Goal: Obtain resource: Download file/media

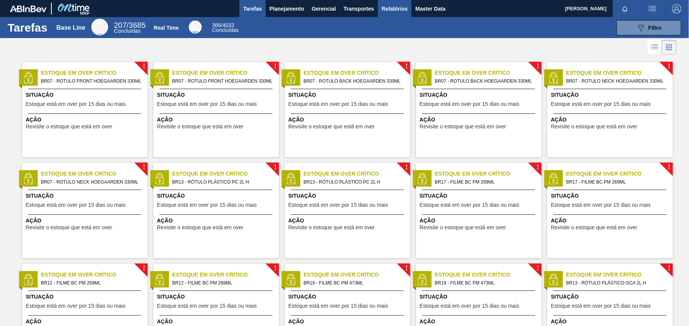
click at [404, 13] on button "Relatórios" at bounding box center [394, 8] width 33 height 17
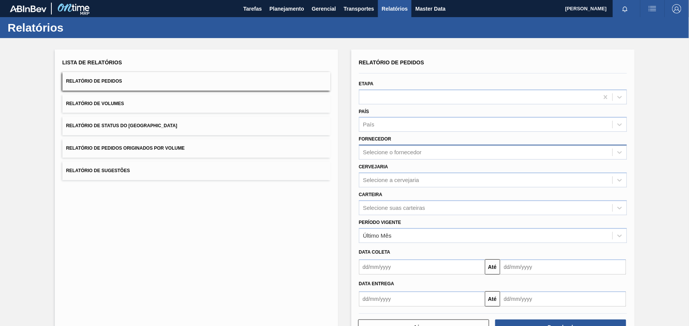
click at [415, 151] on div "Selecione o fornecedor" at bounding box center [392, 152] width 59 height 6
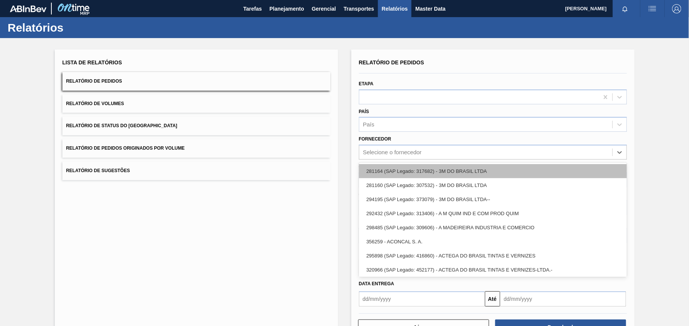
paste input "320622"
type input "320622"
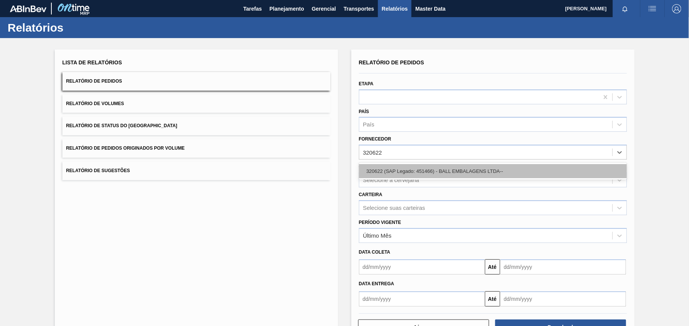
click at [428, 168] on div "320622 (SAP Legado: 451466) - BALL EMBALAGENS LTDA--" at bounding box center [493, 171] width 268 height 14
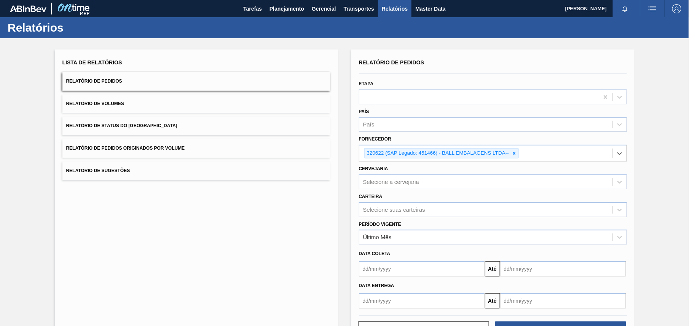
click at [420, 170] on div "Cervejaria Selecione a cervejaria" at bounding box center [493, 176] width 268 height 26
click at [415, 183] on div "Selecione a cervejaria" at bounding box center [391, 181] width 56 height 6
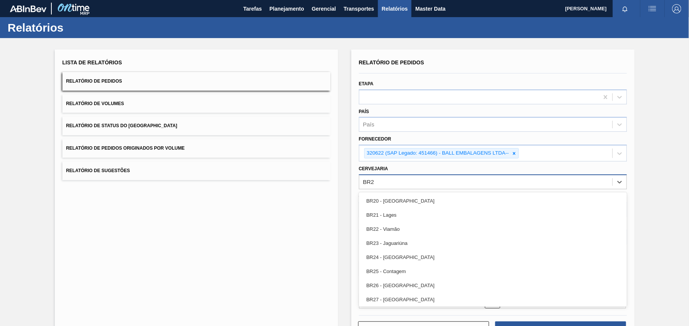
type input "BR28"
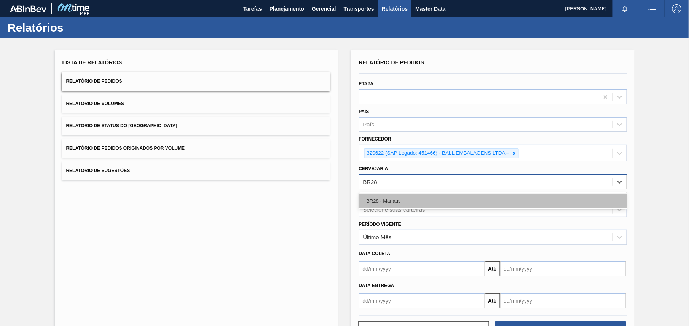
click at [407, 197] on div "BR28 - Manaus" at bounding box center [493, 201] width 268 height 14
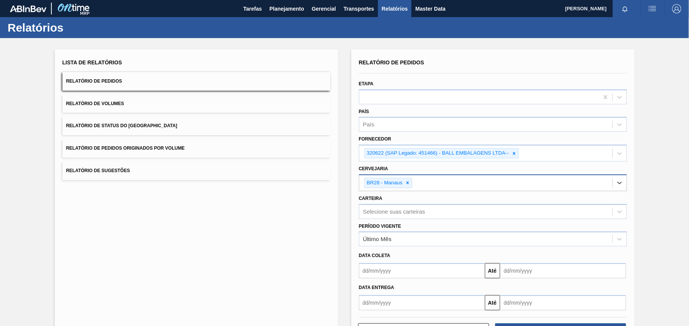
click at [661, 231] on div "Lista de Relatórios Relatório de Pedidos Relatório de Volumes Relatório de Stat…" at bounding box center [344, 197] width 689 height 318
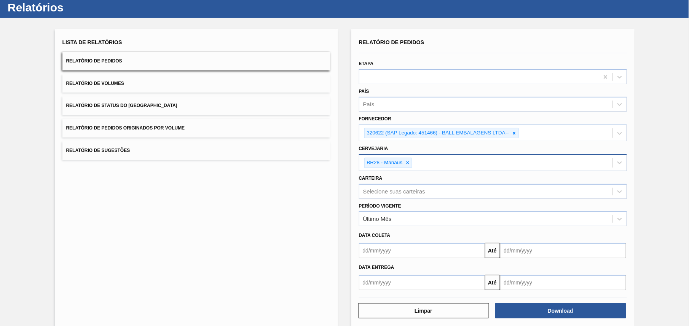
scroll to position [30, 0]
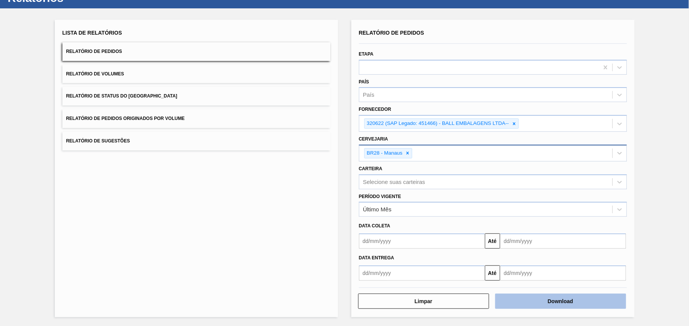
click at [554, 303] on button "Download" at bounding box center [560, 300] width 131 height 15
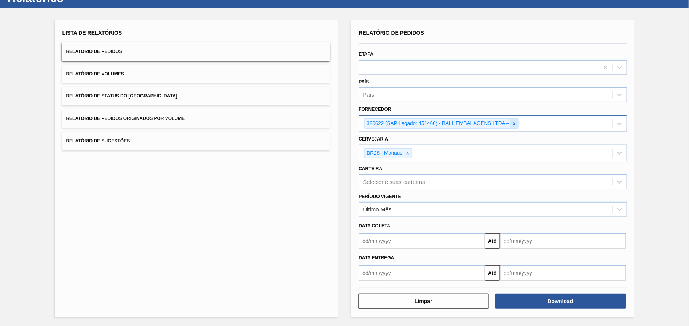
click at [513, 123] on icon at bounding box center [513, 123] width 5 height 5
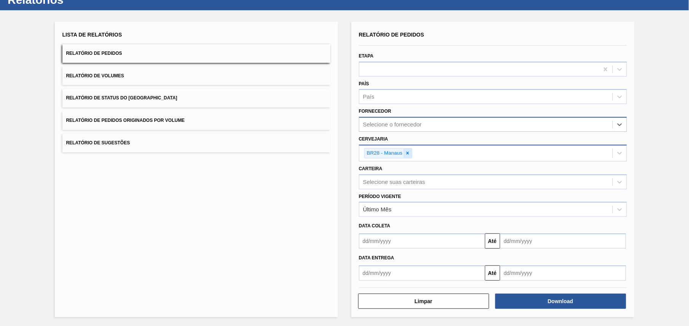
click at [408, 156] on div at bounding box center [407, 153] width 8 height 10
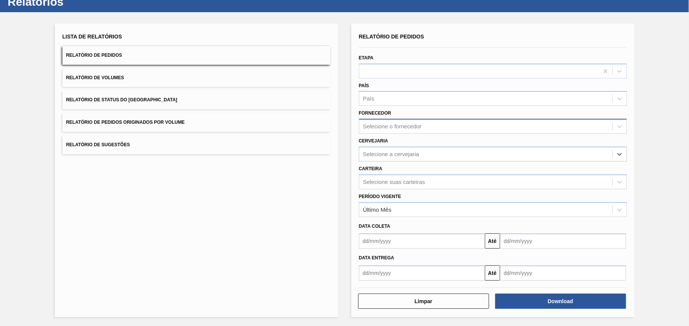
click at [410, 134] on div "Cervejaria option BR28 - Manaus, deselected. Select is focused ,type to refine …" at bounding box center [493, 148] width 274 height 28
click at [410, 119] on div "Selecione o fornecedor" at bounding box center [493, 126] width 268 height 15
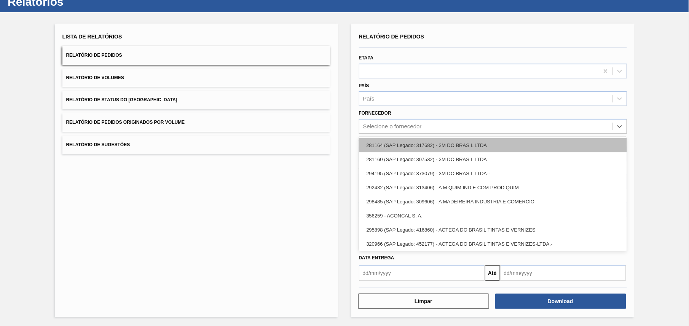
paste input "290167"
type input "290167"
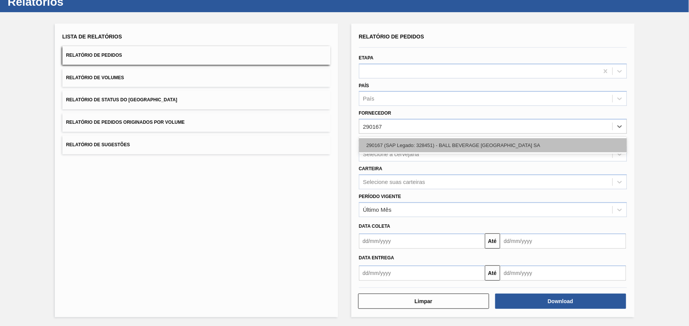
click at [407, 145] on div "290167 (SAP Legado: 328451) - BALL BEVERAGE [GEOGRAPHIC_DATA] SA" at bounding box center [493, 145] width 268 height 14
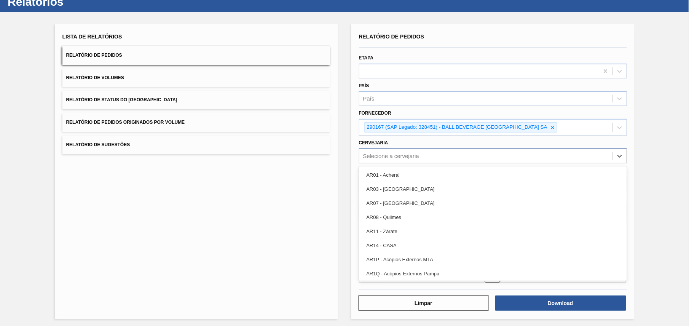
click at [407, 148] on div "Selecione a cervejaria" at bounding box center [493, 155] width 268 height 15
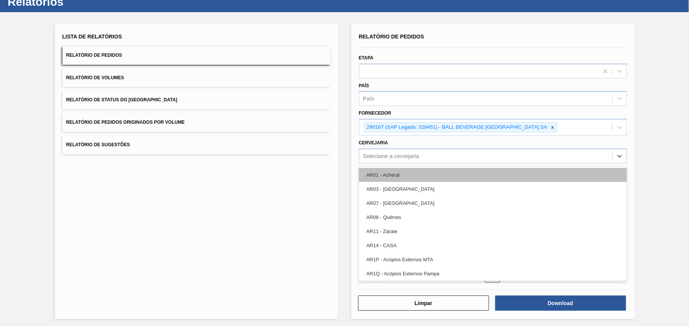
paste input "BR16"
type input "BR16"
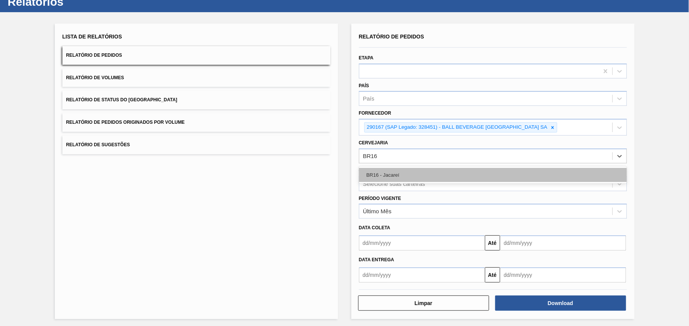
click at [450, 172] on div "BR16 - Jacareí" at bounding box center [493, 175] width 268 height 14
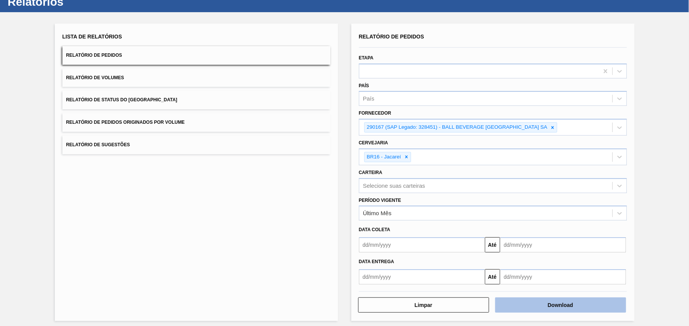
click at [547, 308] on button "Download" at bounding box center [560, 304] width 131 height 15
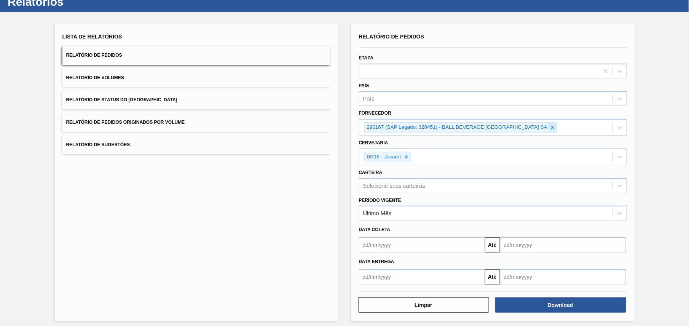
click at [552, 127] on icon at bounding box center [552, 127] width 5 height 5
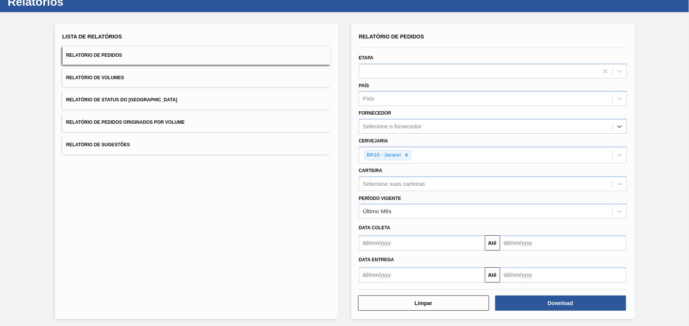
paste input "320622"
type input "320622"
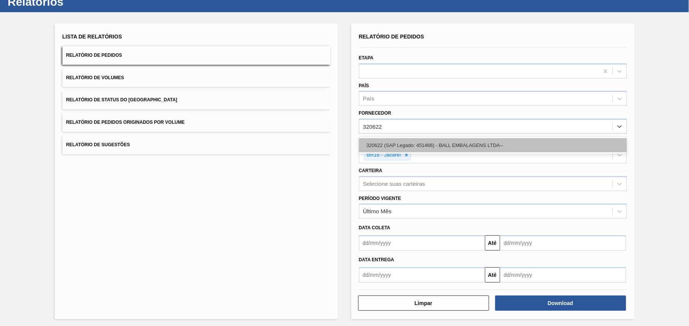
click at [437, 145] on div "320622 (SAP Legado: 451466) - BALL EMBALAGENS LTDA--" at bounding box center [493, 145] width 268 height 14
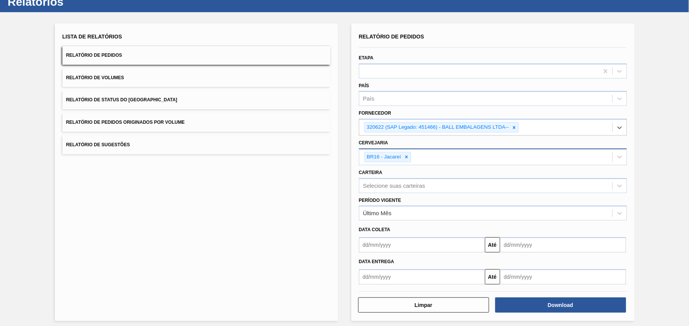
click at [401, 157] on div "BR16 - Jacareí" at bounding box center [383, 157] width 38 height 10
click at [408, 157] on icon at bounding box center [406, 156] width 5 height 5
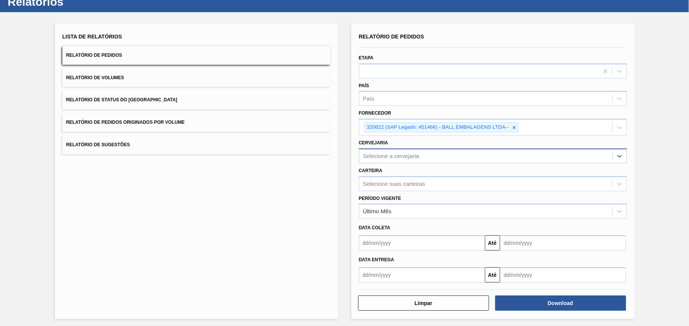
paste input "BR28"
type input "BR28"
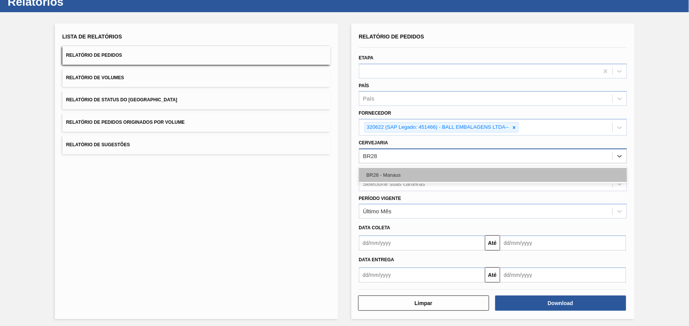
click at [405, 174] on div "BR28 - Manaus" at bounding box center [493, 175] width 268 height 14
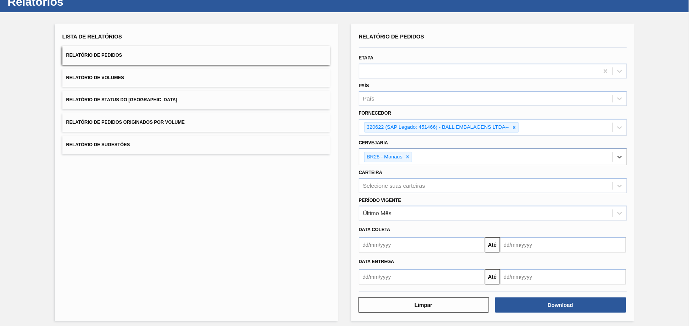
click at [665, 213] on div "Lista de Relatórios Relatório de Pedidos Relatório de Volumes Relatório de Stat…" at bounding box center [344, 171] width 689 height 318
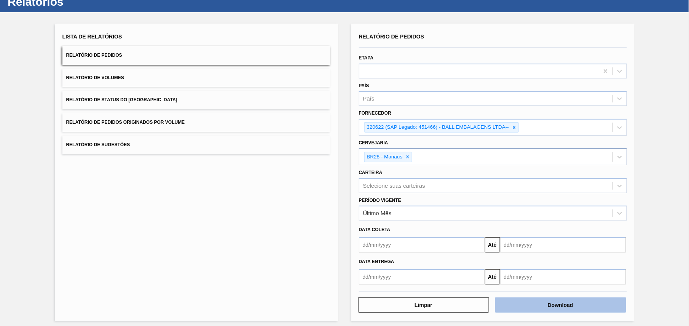
click at [603, 307] on button "Download" at bounding box center [560, 304] width 131 height 15
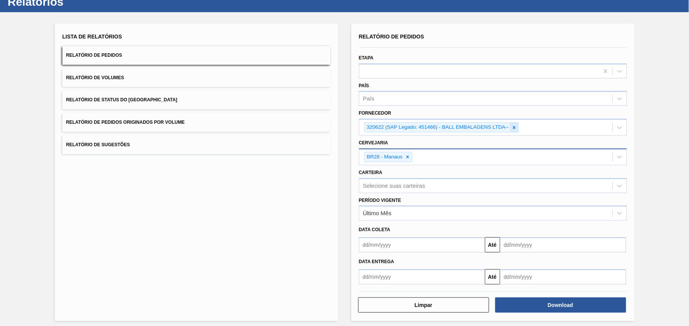
click at [510, 125] on div at bounding box center [514, 127] width 8 height 10
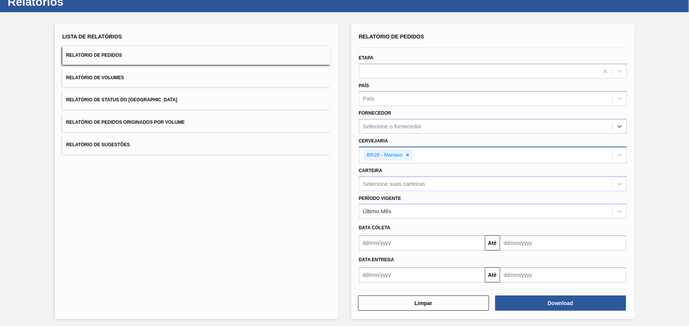
paste input "320622"
type input "320622"
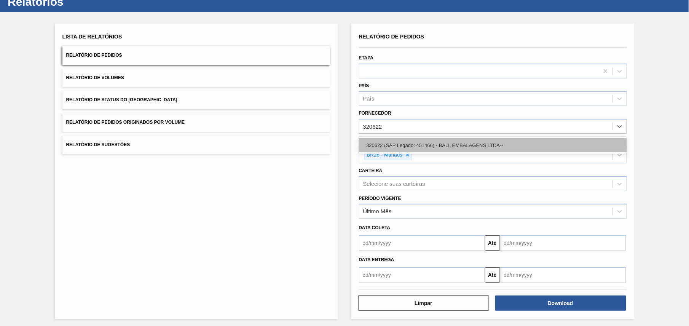
click at [443, 149] on div "320622 (SAP Legado: 451466) - BALL EMBALAGENS LTDA--" at bounding box center [493, 145] width 268 height 14
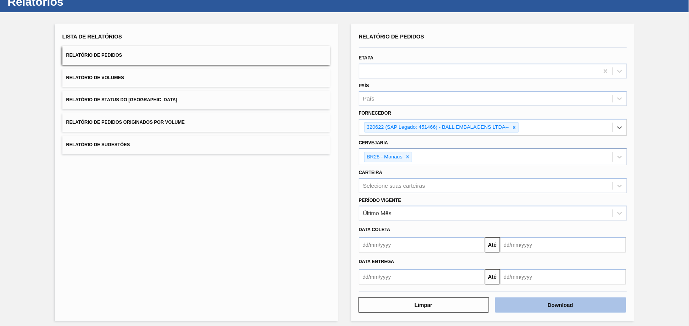
click at [526, 301] on button "Download" at bounding box center [560, 304] width 131 height 15
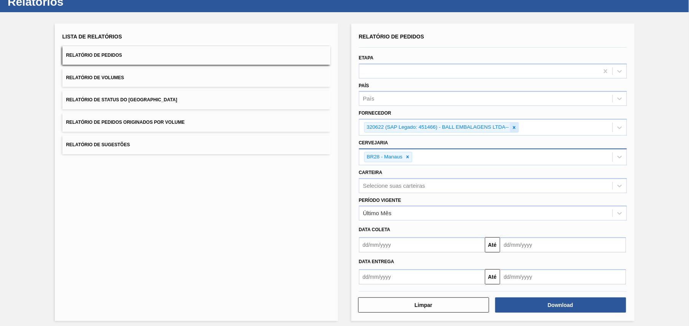
click at [513, 128] on icon at bounding box center [513, 127] width 5 height 5
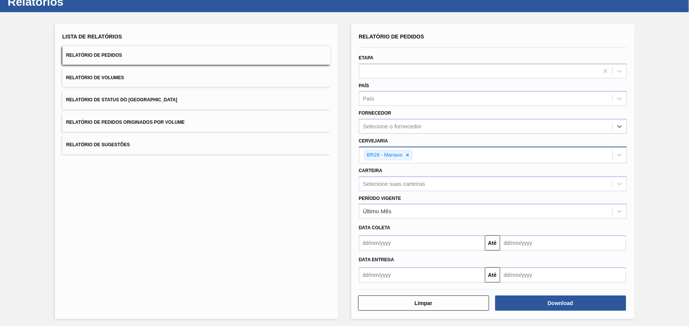
paste input "320622"
type input "320622"
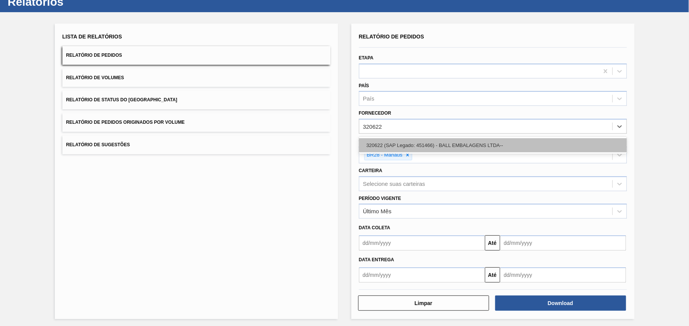
click at [444, 143] on div "320622 (SAP Legado: 451466) - BALL EMBALAGENS LTDA--" at bounding box center [493, 145] width 268 height 14
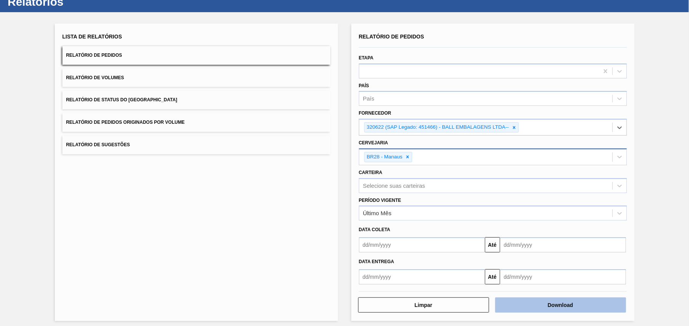
click at [543, 309] on button "Download" at bounding box center [560, 304] width 131 height 15
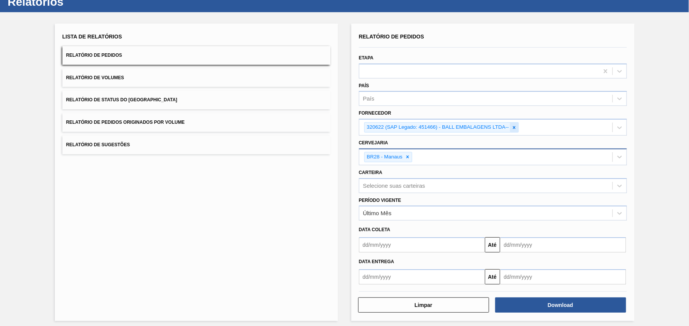
click at [512, 125] on icon at bounding box center [513, 127] width 5 height 5
paste input "289877"
type input "289877"
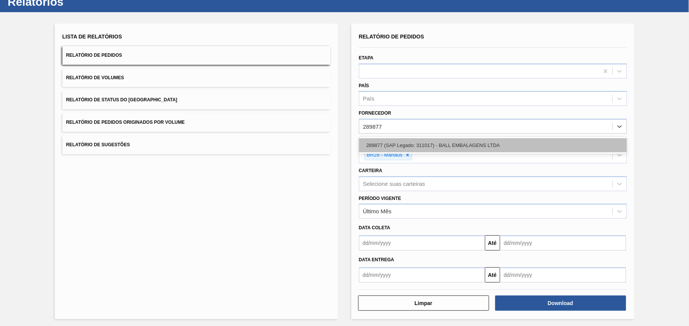
click at [452, 146] on div "289877 (SAP Legado: 311017) - BALL EMBALAGENS LTDA" at bounding box center [493, 145] width 268 height 14
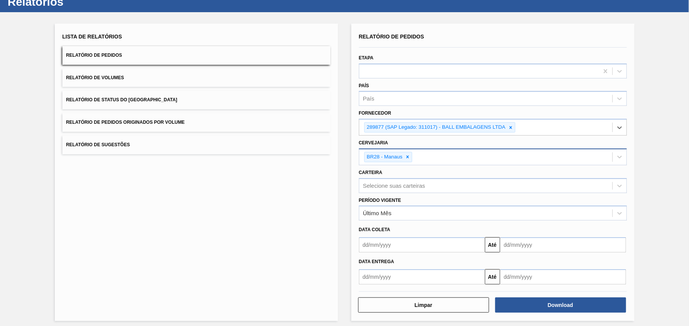
click at [414, 154] on input "Cervejaria" at bounding box center [414, 157] width 1 height 6
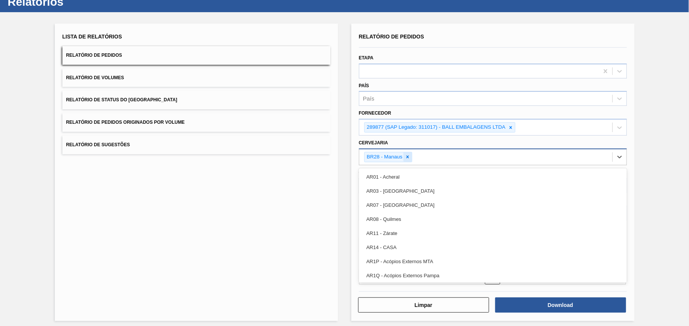
click at [407, 153] on div at bounding box center [407, 157] width 8 height 10
paste input "BR19"
type input "BR19"
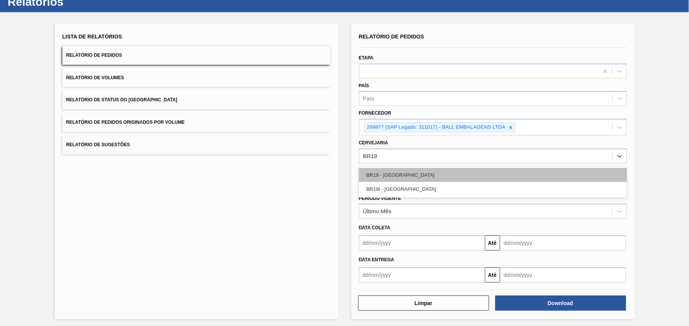
click at [413, 178] on div "BR19 - [GEOGRAPHIC_DATA]" at bounding box center [493, 175] width 268 height 14
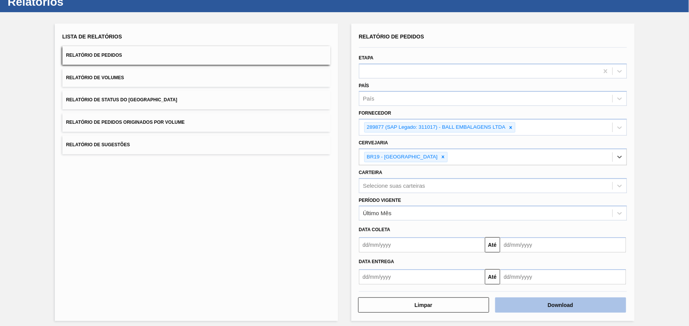
click at [522, 306] on button "Download" at bounding box center [560, 304] width 131 height 15
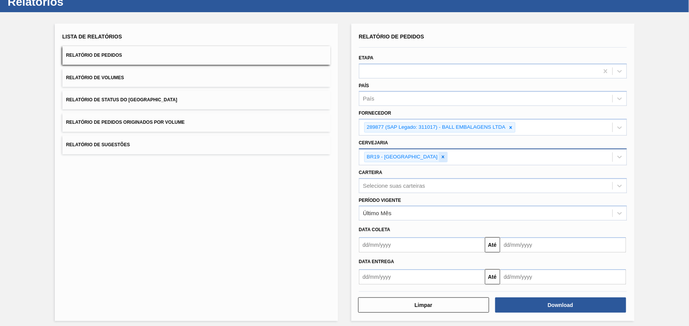
click at [440, 157] on icon at bounding box center [442, 156] width 5 height 5
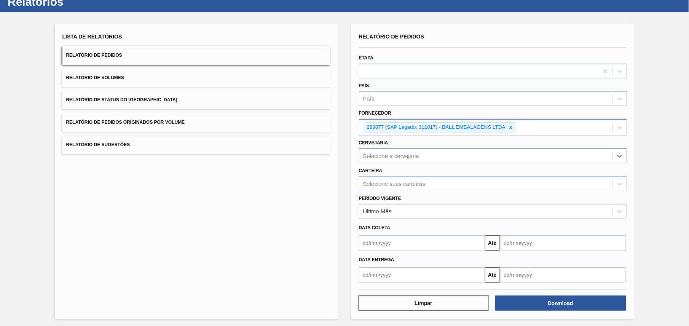
click at [517, 126] on input "Fornecedor" at bounding box center [517, 127] width 1 height 6
click at [515, 126] on div "289877 (SAP Legado: 311017) - BALL EMBALAGENS LTDA" at bounding box center [485, 127] width 253 height 16
click at [511, 126] on icon at bounding box center [510, 127] width 5 height 5
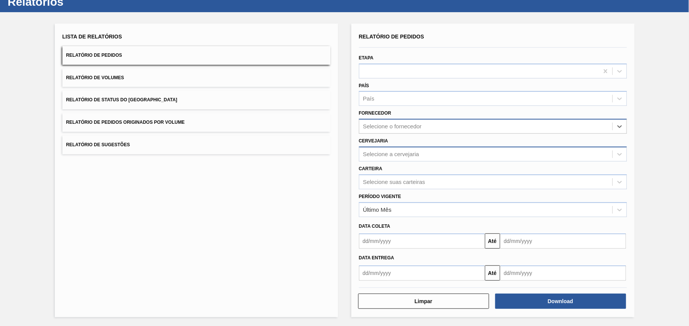
paste input "320622"
type input "320622"
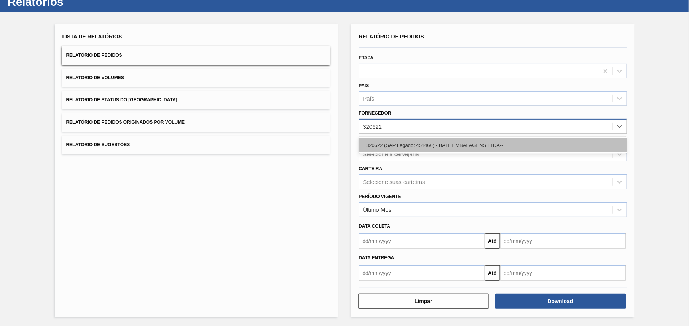
click at [402, 143] on div "320622 (SAP Legado: 451466) - BALL EMBALAGENS LTDA--" at bounding box center [493, 145] width 268 height 14
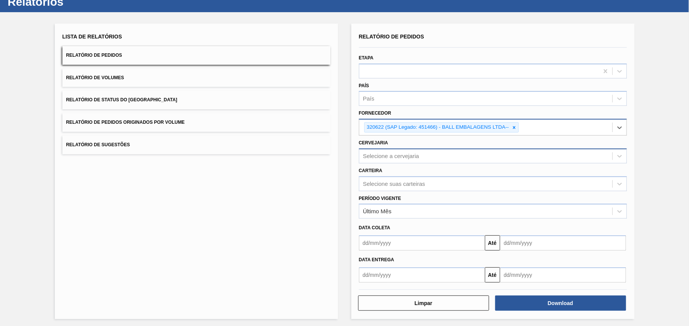
click at [414, 153] on div "Selecione a cervejaria" at bounding box center [391, 156] width 56 height 6
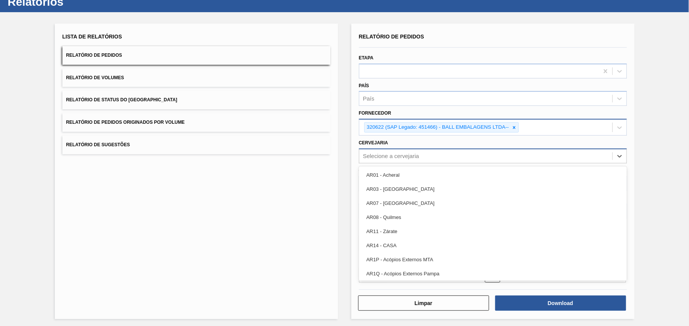
paste input "BR28"
type input "BR28"
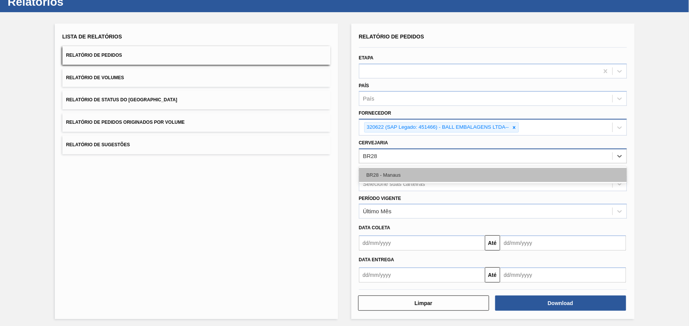
click at [437, 180] on div "BR28 - Manaus" at bounding box center [493, 175] width 268 height 14
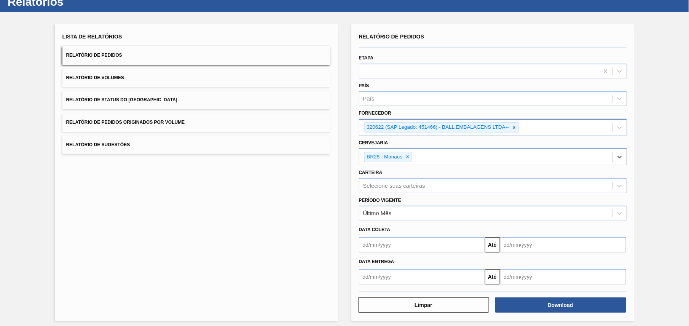
click at [644, 186] on div "Lista de Relatórios Relatório de Pedidos Relatório de Volumes Relatório de Stat…" at bounding box center [344, 171] width 689 height 318
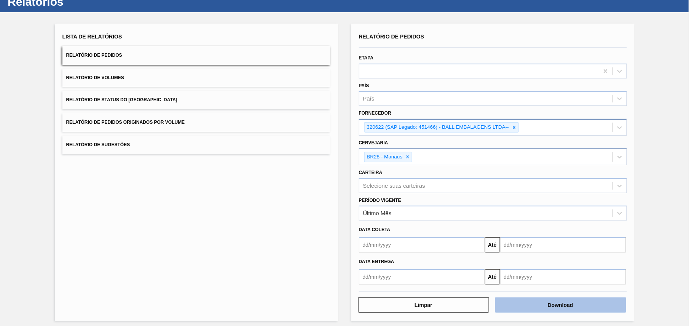
click at [534, 304] on button "Download" at bounding box center [560, 304] width 131 height 15
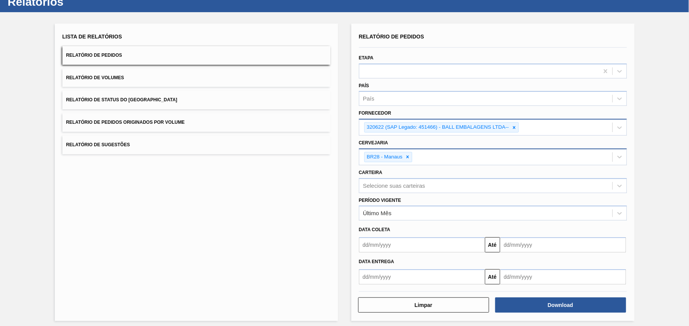
click at [508, 126] on div "320622 (SAP Legado: 451466) - BALL EMBALAGENS LTDA--" at bounding box center [436, 127] width 145 height 10
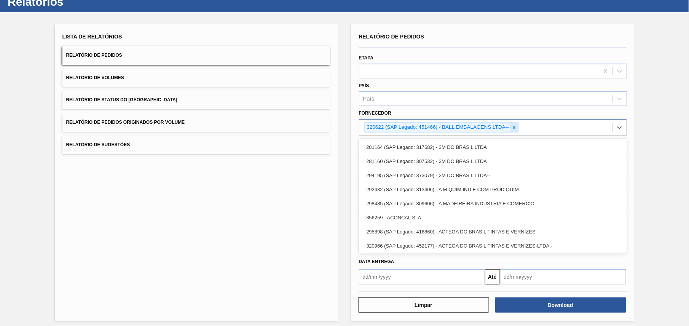
click at [510, 126] on div at bounding box center [514, 127] width 8 height 10
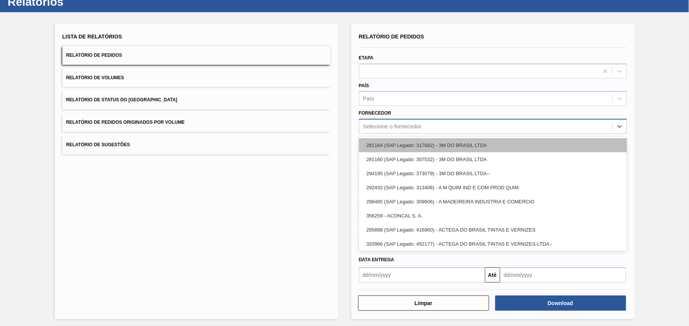
paste input "320622"
type input "320622"
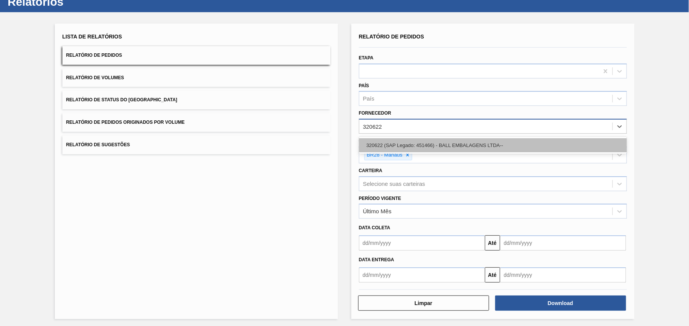
click at [458, 145] on div "320622 (SAP Legado: 451466) - BALL EMBALAGENS LTDA--" at bounding box center [493, 145] width 268 height 14
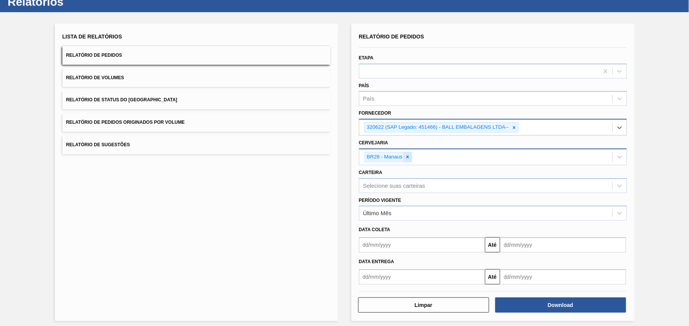
click at [405, 153] on div at bounding box center [407, 157] width 8 height 10
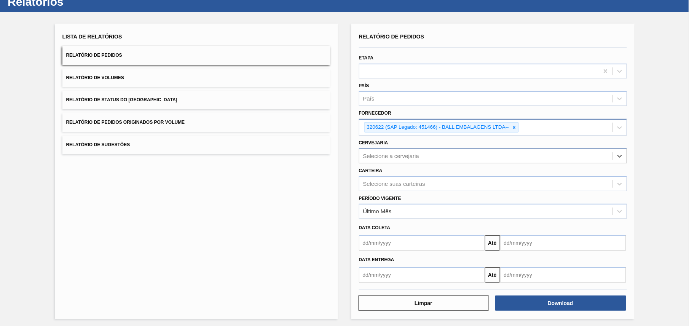
paste input "BR28"
type input "BR28"
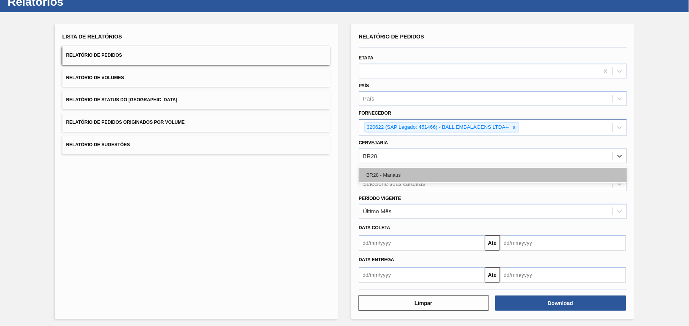
click at [426, 173] on div "BR28 - Manaus" at bounding box center [493, 175] width 268 height 14
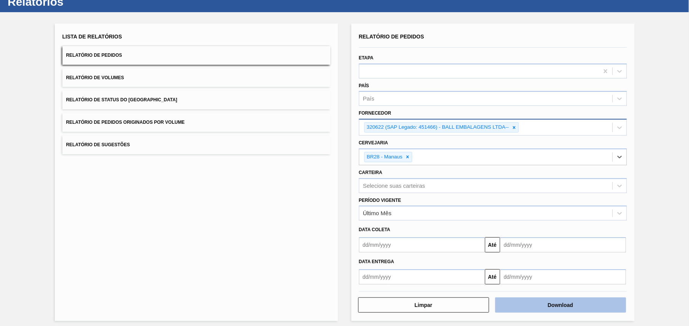
click at [528, 300] on button "Download" at bounding box center [560, 304] width 131 height 15
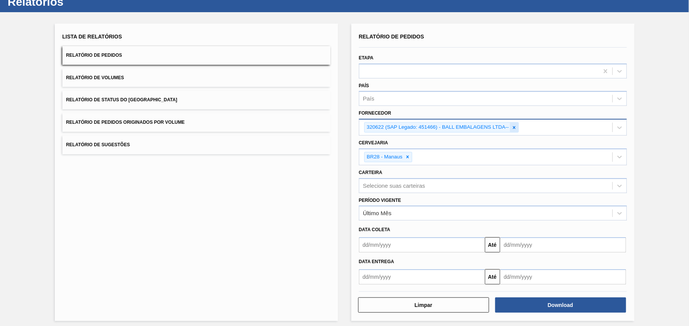
click at [512, 126] on icon at bounding box center [513, 127] width 5 height 5
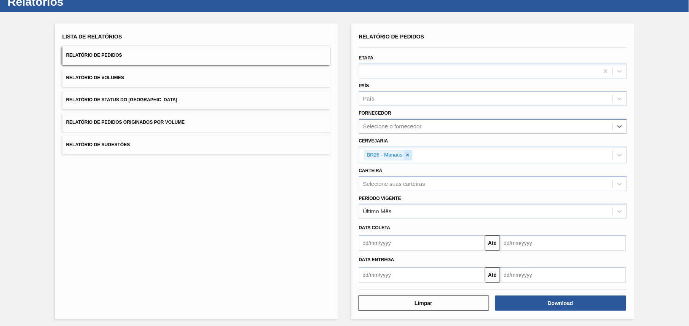
click at [409, 156] on icon at bounding box center [407, 154] width 5 height 5
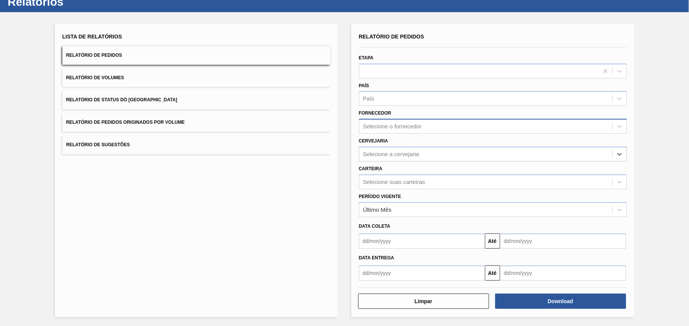
paste input "320622"
type input "320622"
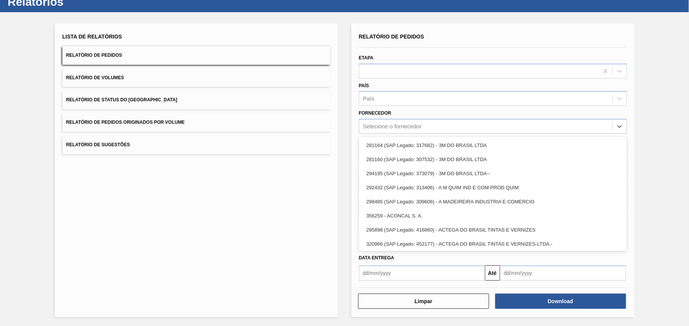
click at [398, 126] on div "Selecione o fornecedor" at bounding box center [392, 126] width 59 height 6
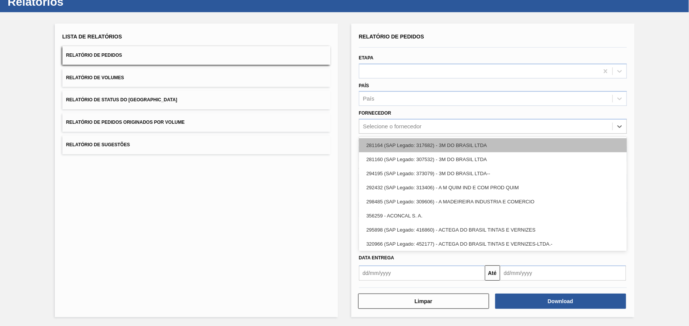
paste input "320622"
type input "320622"
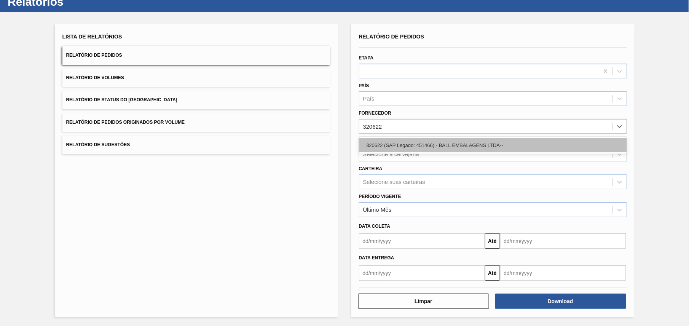
click at [393, 145] on div "320622 (SAP Legado: 451466) - BALL EMBALAGENS LTDA--" at bounding box center [493, 145] width 268 height 14
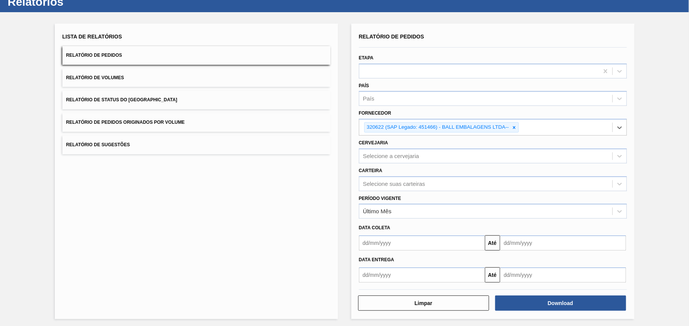
click at [374, 153] on div "Selecione a cervejaria" at bounding box center [391, 156] width 56 height 6
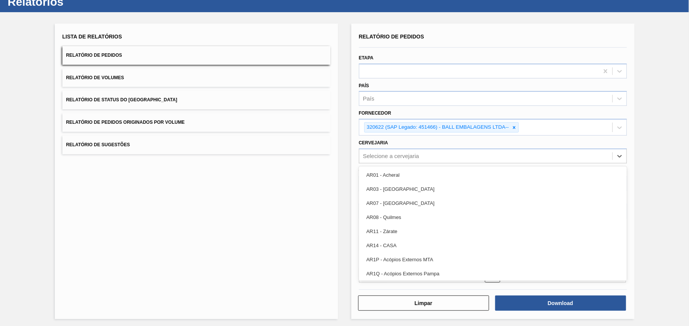
paste input "BR28"
type input "BR28"
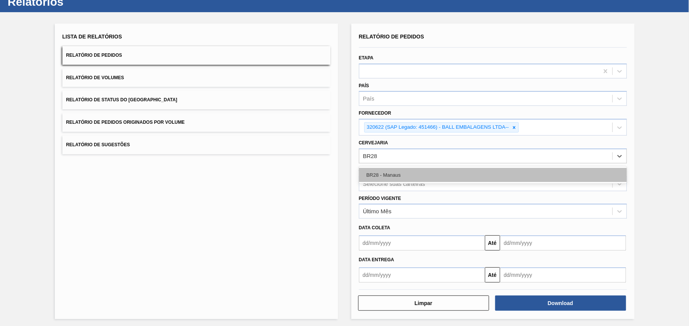
click at [422, 179] on div "BR28 - Manaus" at bounding box center [493, 175] width 268 height 14
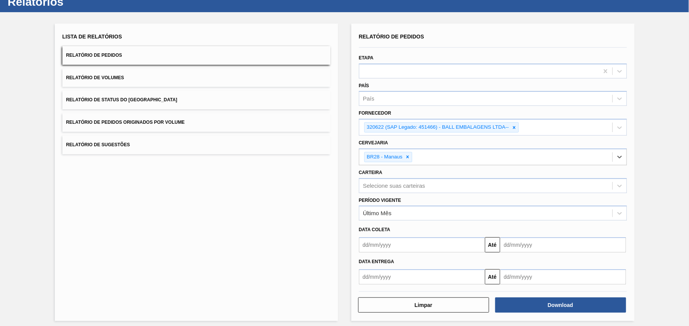
click at [664, 171] on div "Lista de Relatórios Relatório de Pedidos Relatório de Volumes Relatório de Stat…" at bounding box center [344, 171] width 689 height 318
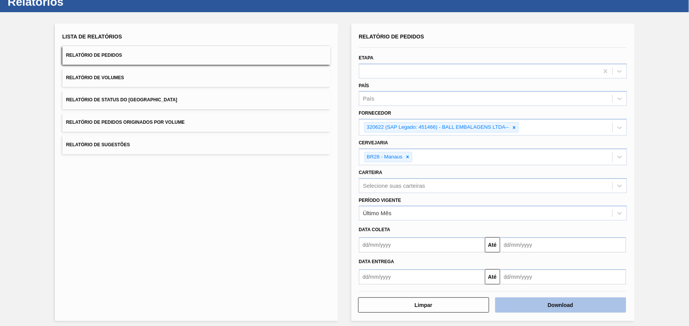
click at [547, 305] on button "Download" at bounding box center [560, 304] width 131 height 15
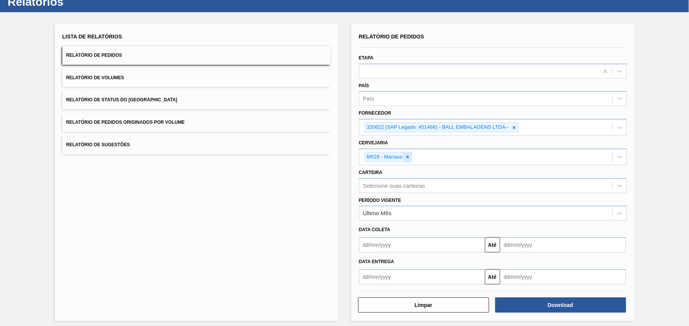
click at [406, 157] on icon at bounding box center [407, 156] width 5 height 5
paste input "BR09"
type input "BR09"
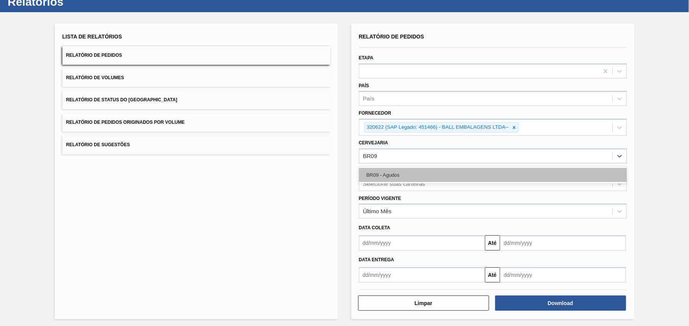
click at [410, 169] on div "BR09 - Agudos" at bounding box center [493, 175] width 268 height 14
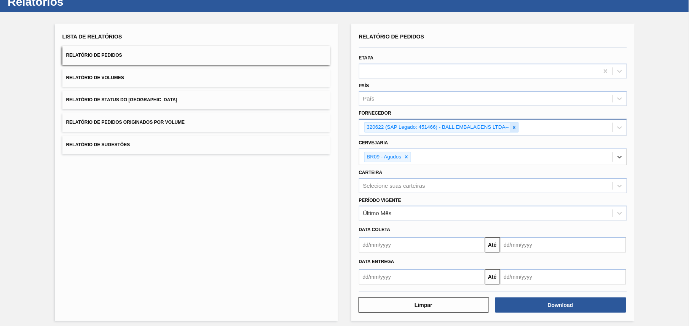
click at [513, 126] on icon at bounding box center [514, 127] width 3 height 3
paste input "289877"
type input "289877"
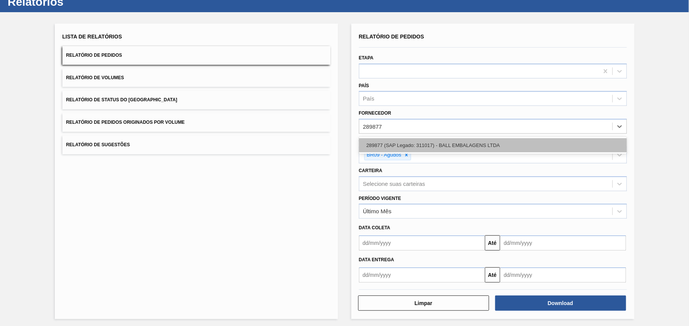
click at [435, 138] on div "289877 (SAP Legado: 311017) - BALL EMBALAGENS LTDA" at bounding box center [493, 145] width 268 height 14
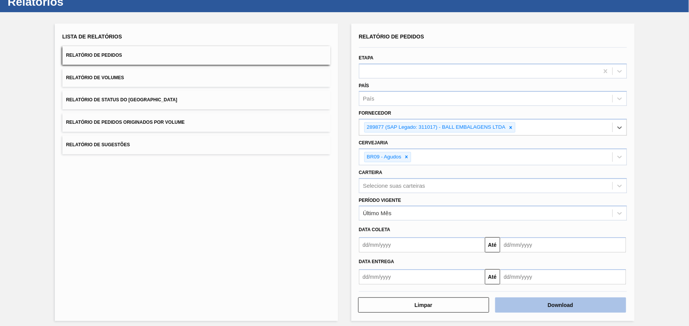
click at [536, 297] on button "Download" at bounding box center [560, 304] width 131 height 15
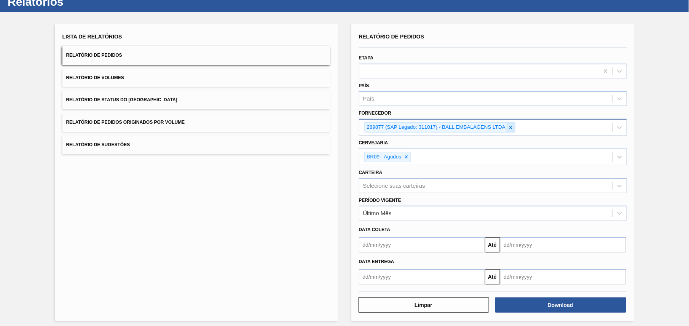
click at [508, 125] on icon at bounding box center [510, 127] width 5 height 5
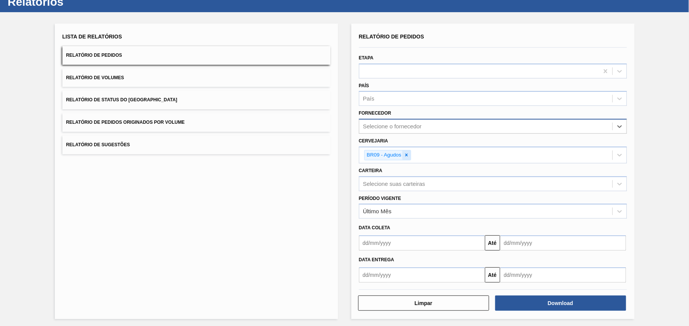
click at [407, 152] on icon at bounding box center [406, 154] width 5 height 5
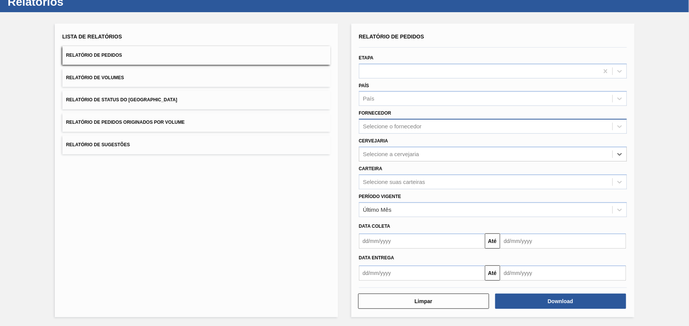
click at [382, 129] on div "Selecione o fornecedor" at bounding box center [392, 126] width 59 height 6
paste input "320622"
type input "320622"
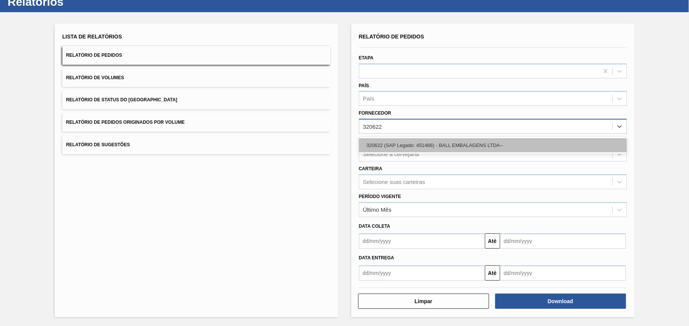
click at [410, 146] on div "320622 (SAP Legado: 451466) - BALL EMBALAGENS LTDA--" at bounding box center [493, 145] width 268 height 14
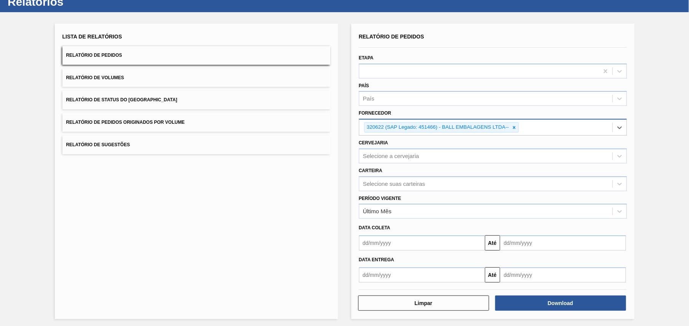
click at [320, 170] on div "Lista de Relatórios Relatório de Pedidos Relatório de Volumes Relatório de Stat…" at bounding box center [196, 171] width 283 height 295
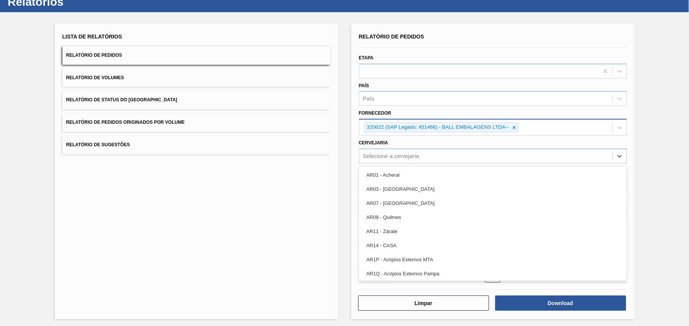
click at [426, 156] on div "Selecione a cervejaria" at bounding box center [485, 155] width 253 height 11
paste input "BR28"
type input "BR28"
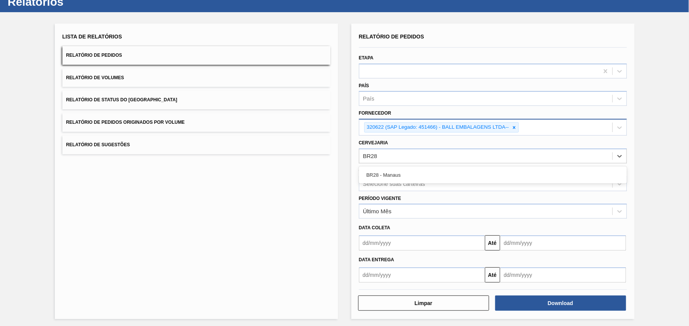
click at [399, 181] on div "BR28 - Manaus" at bounding box center [493, 174] width 268 height 17
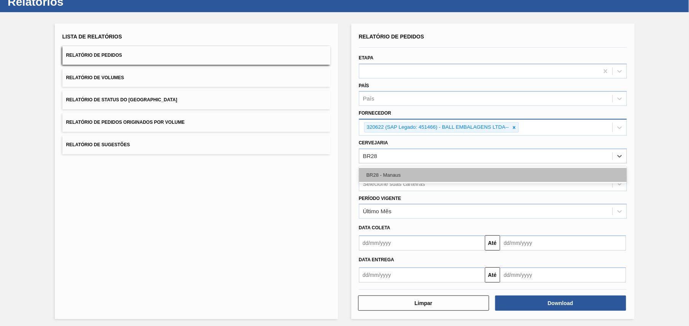
click at [407, 173] on div "BR28 - Manaus" at bounding box center [493, 175] width 268 height 14
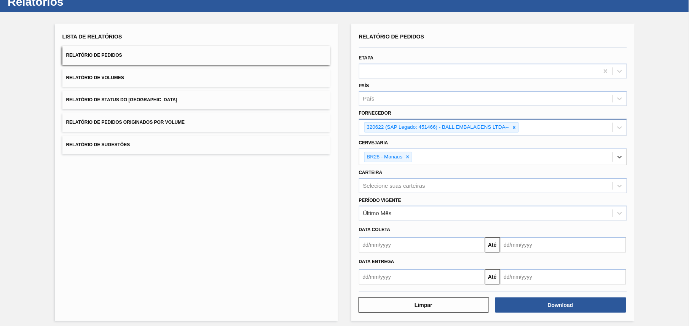
click at [329, 224] on div "Lista de Relatórios Relatório de Pedidos Relatório de Volumes Relatório de Stat…" at bounding box center [196, 172] width 283 height 297
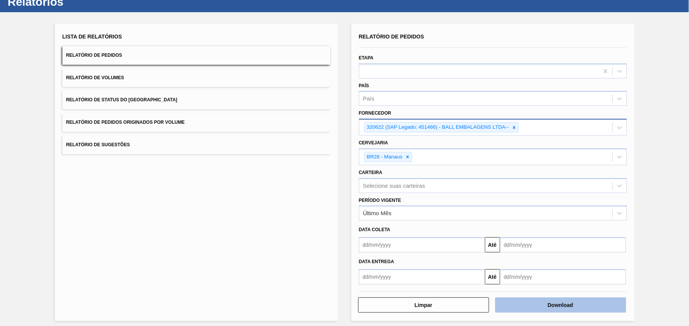
click at [574, 307] on button "Download" at bounding box center [560, 304] width 131 height 15
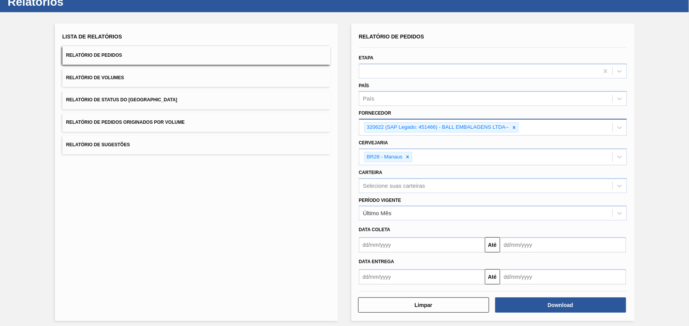
drag, startPoint x: 197, startPoint y: 196, endPoint x: 198, endPoint y: 179, distance: 17.5
click at [197, 196] on div "Lista de Relatórios Relatório de Pedidos Relatório de Volumes Relatório de Stat…" at bounding box center [196, 172] width 283 height 297
